Goal: Task Accomplishment & Management: Manage account settings

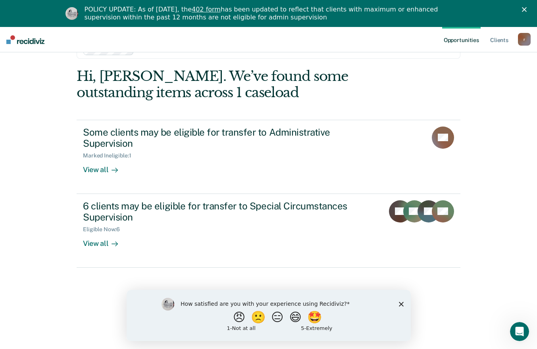
scroll to position [27, 0]
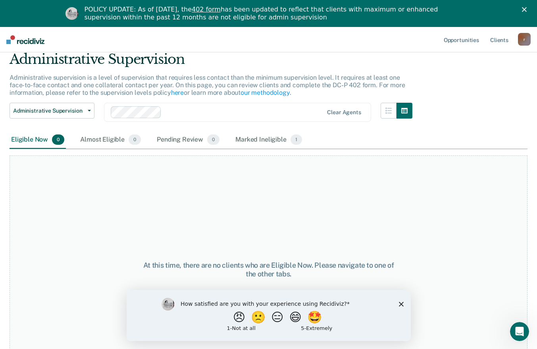
scroll to position [66, 0]
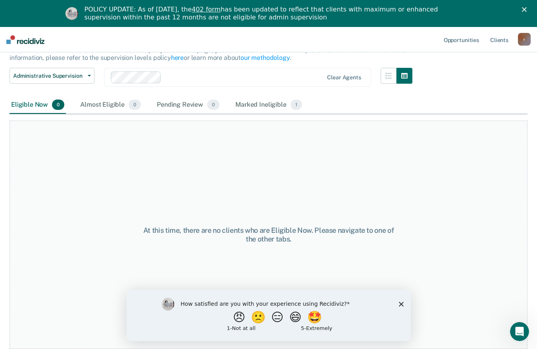
click at [399, 304] on icon "Close survey" at bounding box center [401, 304] width 5 height 5
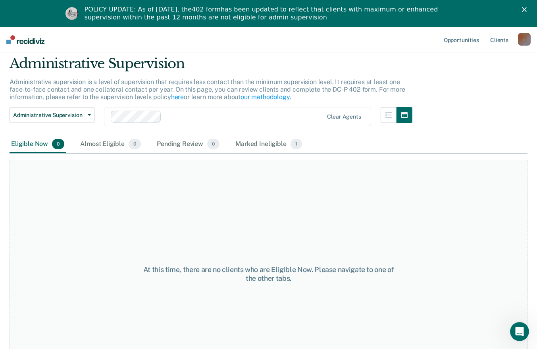
scroll to position [0, 0]
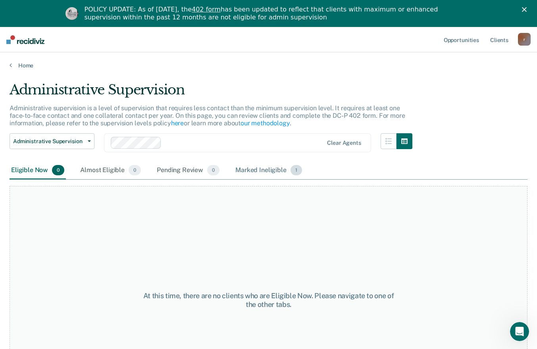
click at [270, 171] on div "Marked Ineligible 1" at bounding box center [269, 170] width 70 height 17
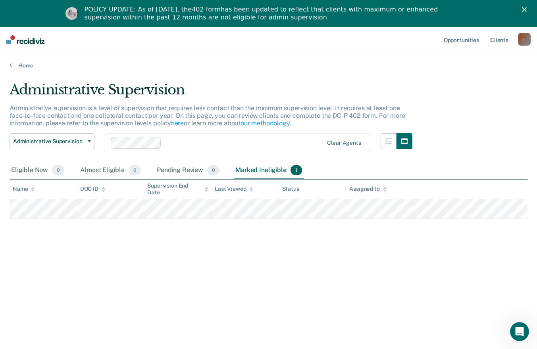
scroll to position [27, 0]
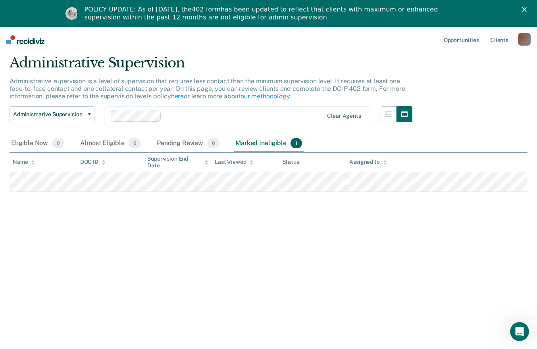
click at [527, 9] on icon "Close" at bounding box center [524, 9] width 5 height 5
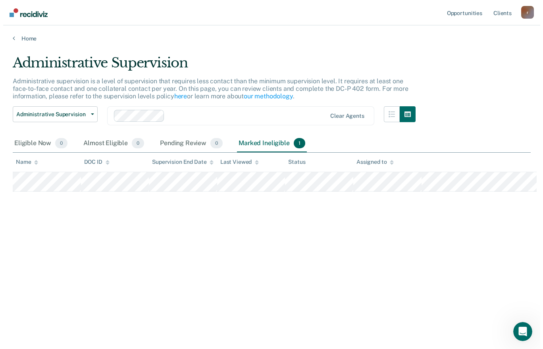
scroll to position [0, 0]
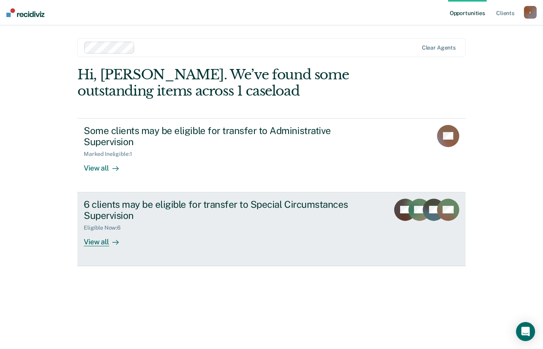
click at [104, 240] on div "View all" at bounding box center [106, 239] width 44 height 15
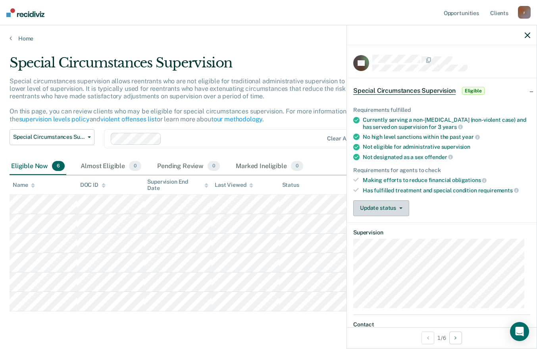
click at [399, 206] on button "Update status" at bounding box center [381, 209] width 56 height 16
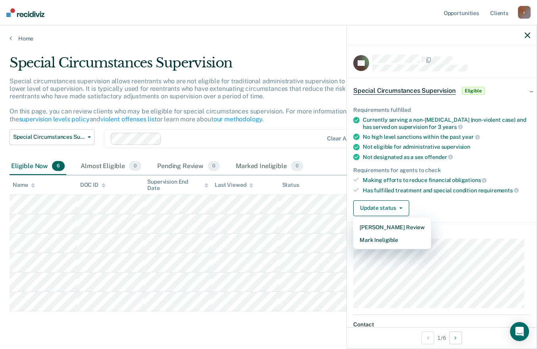
click at [470, 216] on div "Requirements fulfilled Currently serving a non-[MEDICAL_DATA] (non-violent case…" at bounding box center [442, 158] width 190 height 128
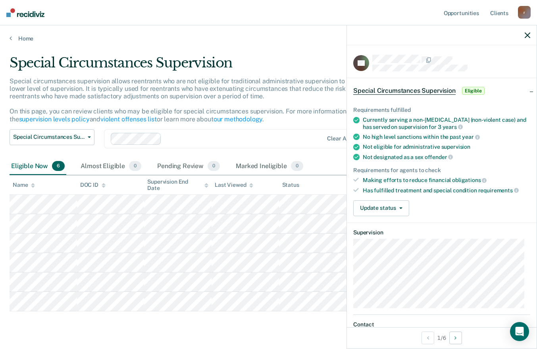
click at [527, 35] on icon "button" at bounding box center [528, 36] width 6 height 6
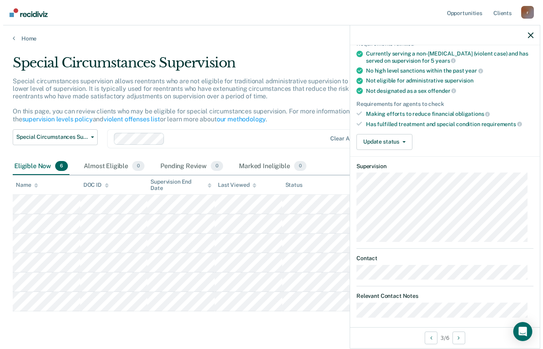
scroll to position [71, 0]
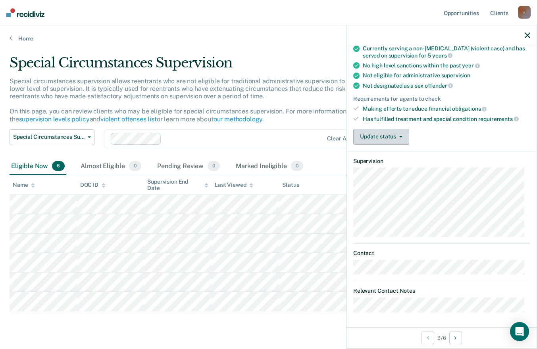
click at [401, 137] on icon "button" at bounding box center [400, 137] width 3 height 2
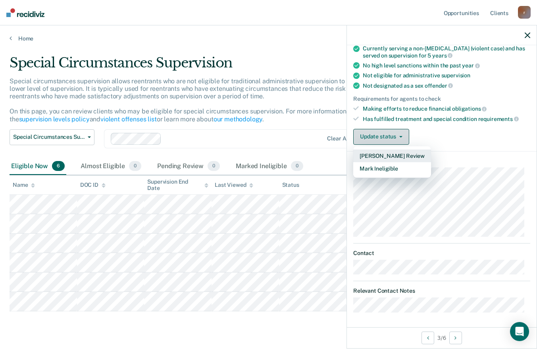
click at [403, 155] on button "[PERSON_NAME] Review" at bounding box center [392, 156] width 78 height 13
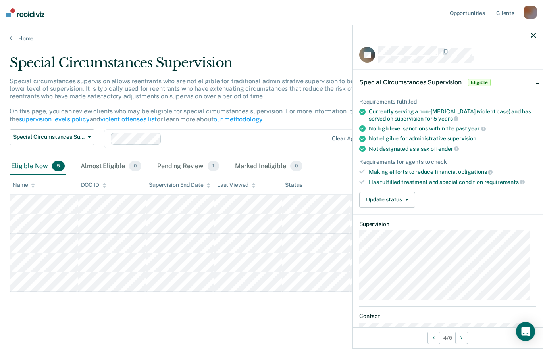
scroll to position [0, 0]
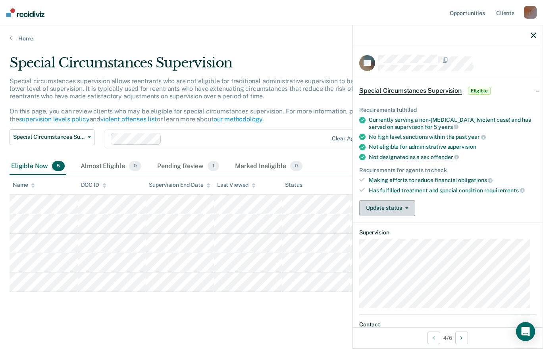
click at [406, 208] on icon "button" at bounding box center [406, 209] width 3 height 2
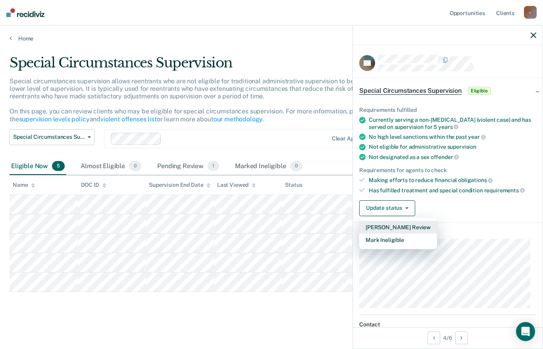
click at [409, 227] on button "Mark Pending Review" at bounding box center [398, 227] width 78 height 13
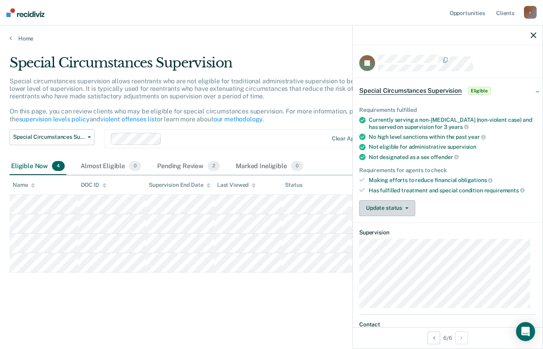
click at [406, 208] on icon "button" at bounding box center [406, 209] width 3 height 2
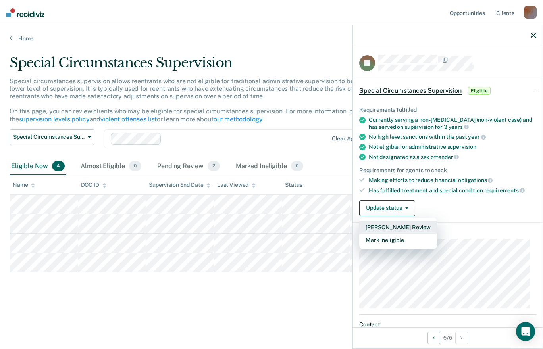
click at [399, 225] on button "Mark Pending Review" at bounding box center [398, 227] width 78 height 13
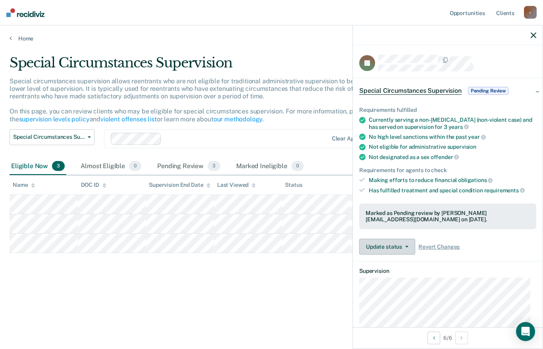
click at [534, 35] on icon "button" at bounding box center [534, 36] width 6 height 6
